Goal: Task Accomplishment & Management: Use online tool/utility

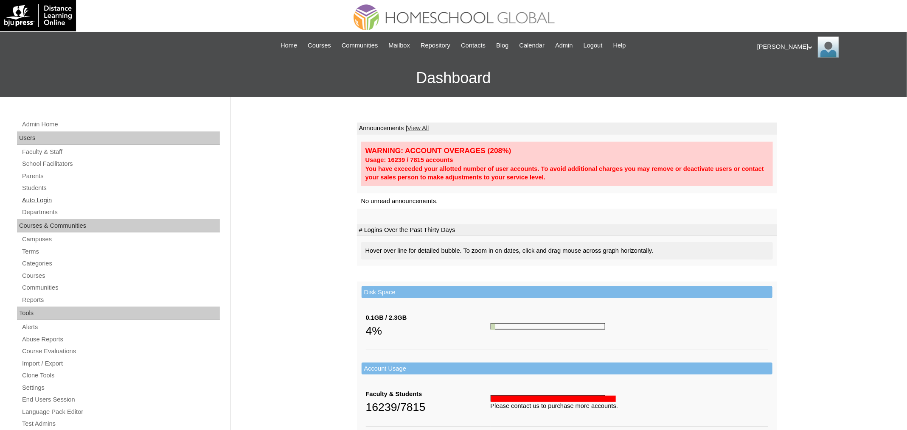
click at [53, 196] on link "Auto Login" at bounding box center [120, 200] width 199 height 11
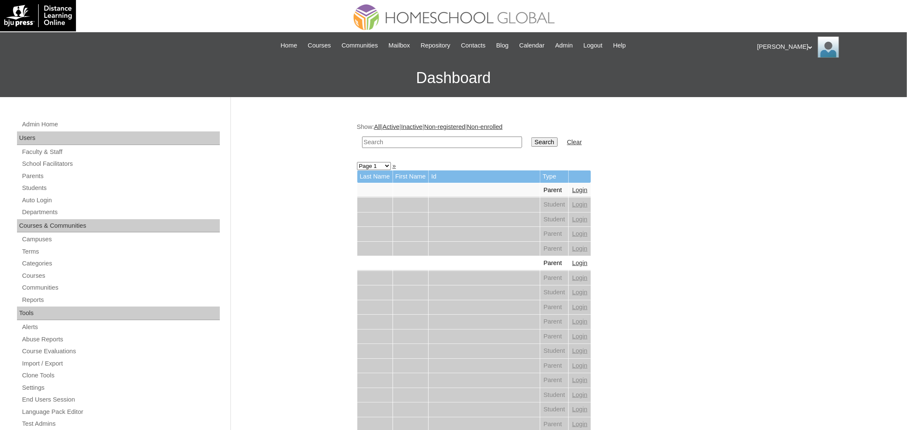
click at [407, 143] on input "text" at bounding box center [442, 142] width 160 height 11
paste input "Jeantelle Louise"
type input "Jeantelle Louise"
click at [531, 138] on input "Search" at bounding box center [544, 142] width 26 height 9
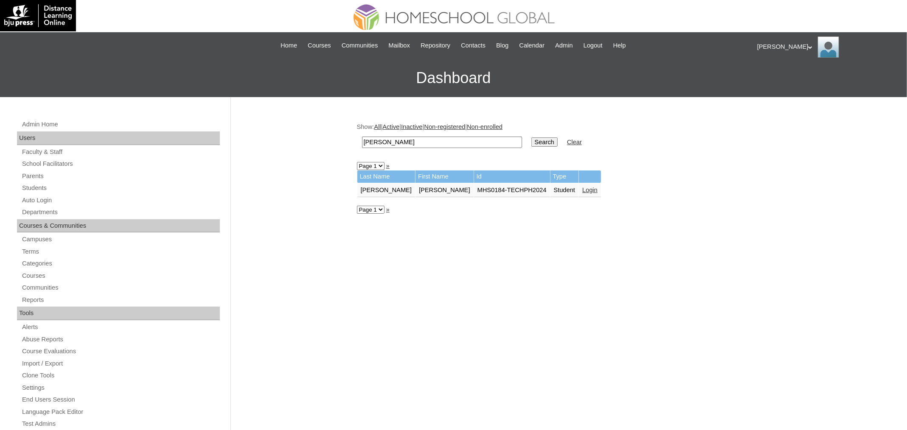
click at [582, 190] on link "Login" at bounding box center [589, 190] width 15 height 7
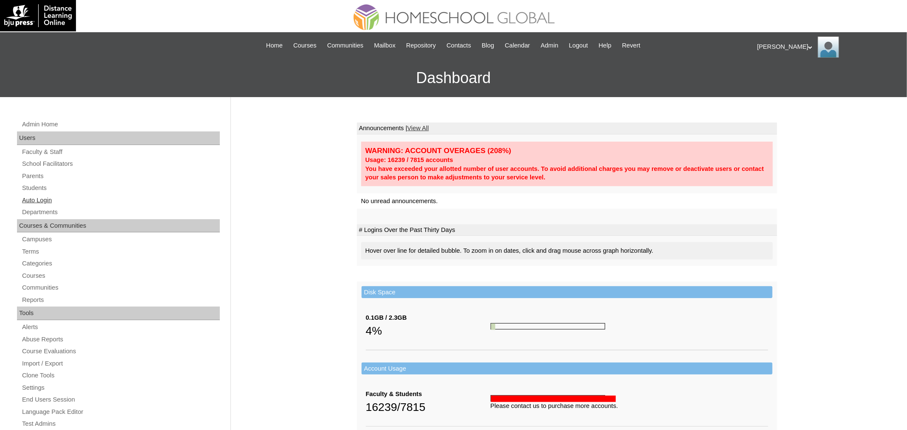
click at [45, 203] on link "Auto Login" at bounding box center [120, 200] width 199 height 11
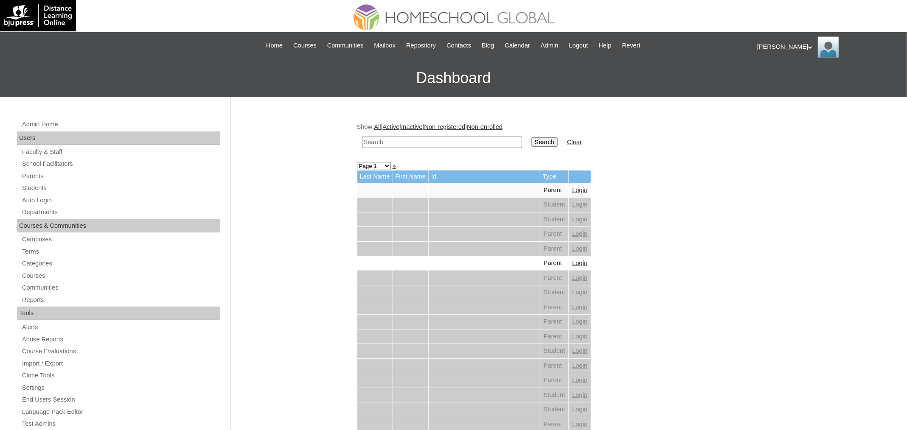
click at [422, 144] on input "text" at bounding box center [442, 142] width 160 height 11
paste input "Rex Xavier"
type input "Rex Xavier"
click at [531, 138] on input "Search" at bounding box center [544, 142] width 26 height 9
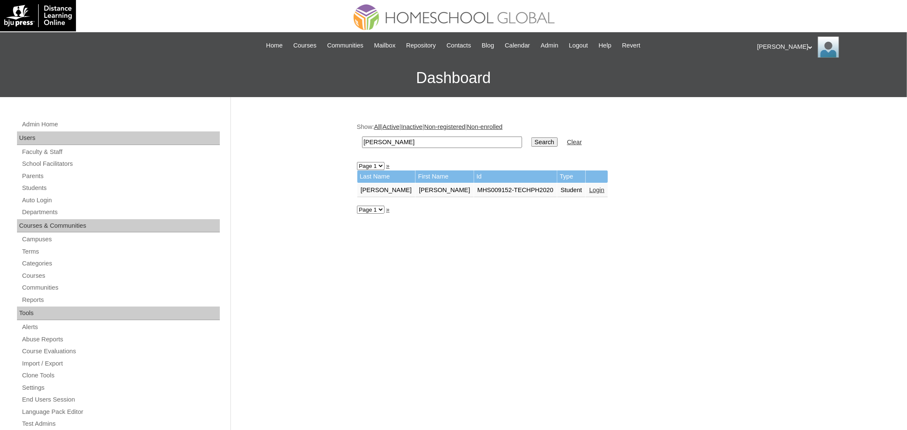
click at [589, 187] on link "Login" at bounding box center [596, 190] width 15 height 7
